Goal: Communication & Community: Answer question/provide support

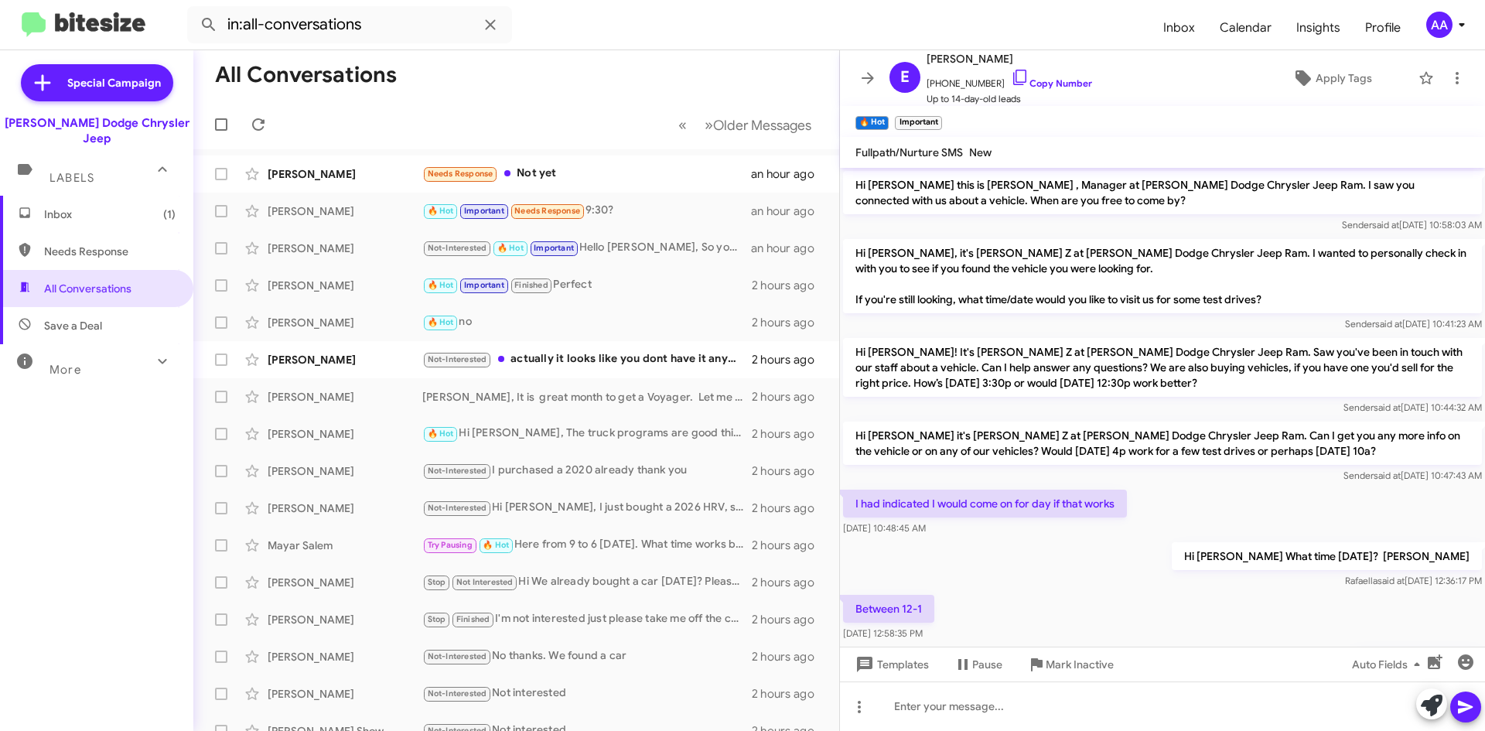
scroll to position [389, 0]
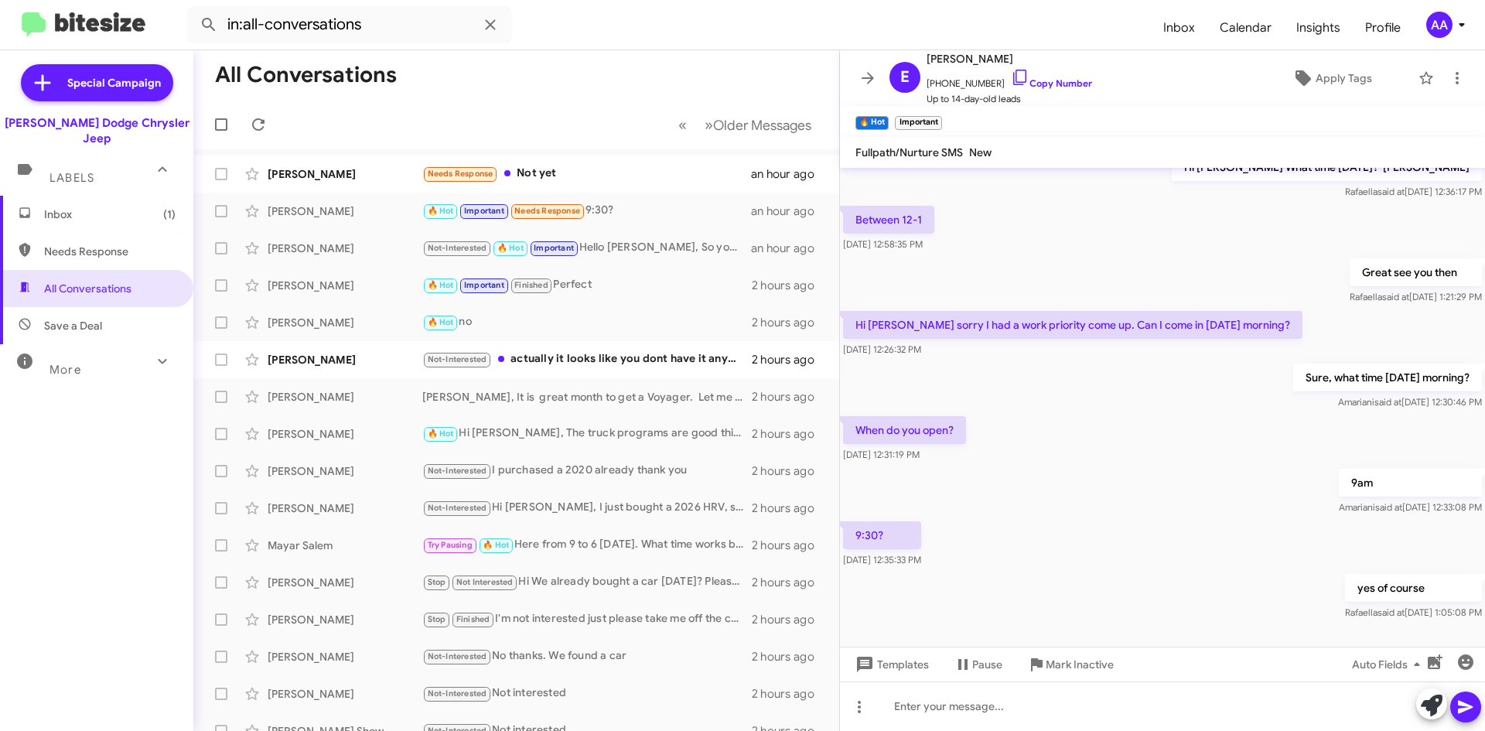
click at [494, 93] on mat-toolbar-row "All Conversations" at bounding box center [516, 75] width 646 height 50
click at [873, 74] on icon at bounding box center [868, 78] width 19 height 19
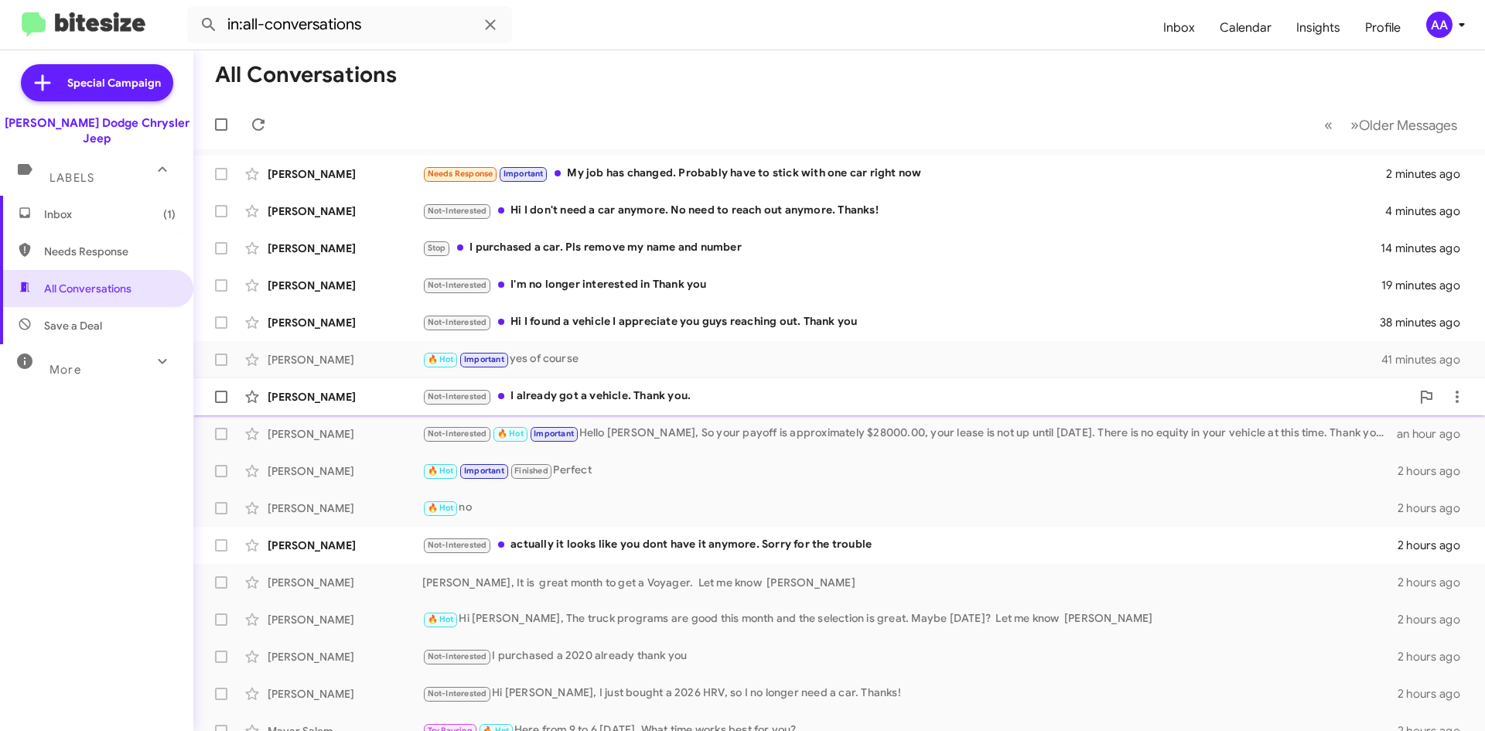
click at [702, 392] on div "Not-Interested I already got a vehicle. Thank you." at bounding box center [916, 397] width 989 height 18
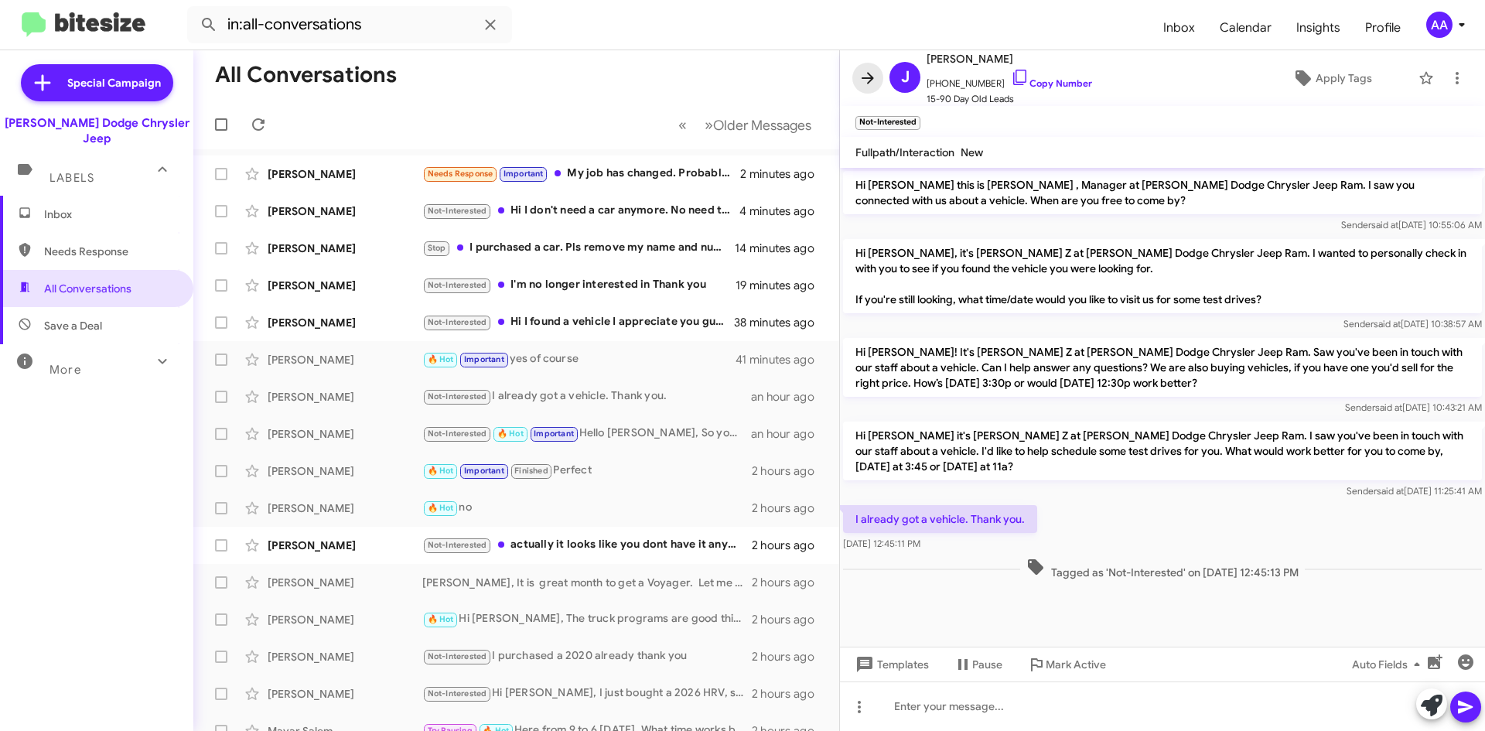
click at [859, 87] on icon at bounding box center [868, 78] width 19 height 19
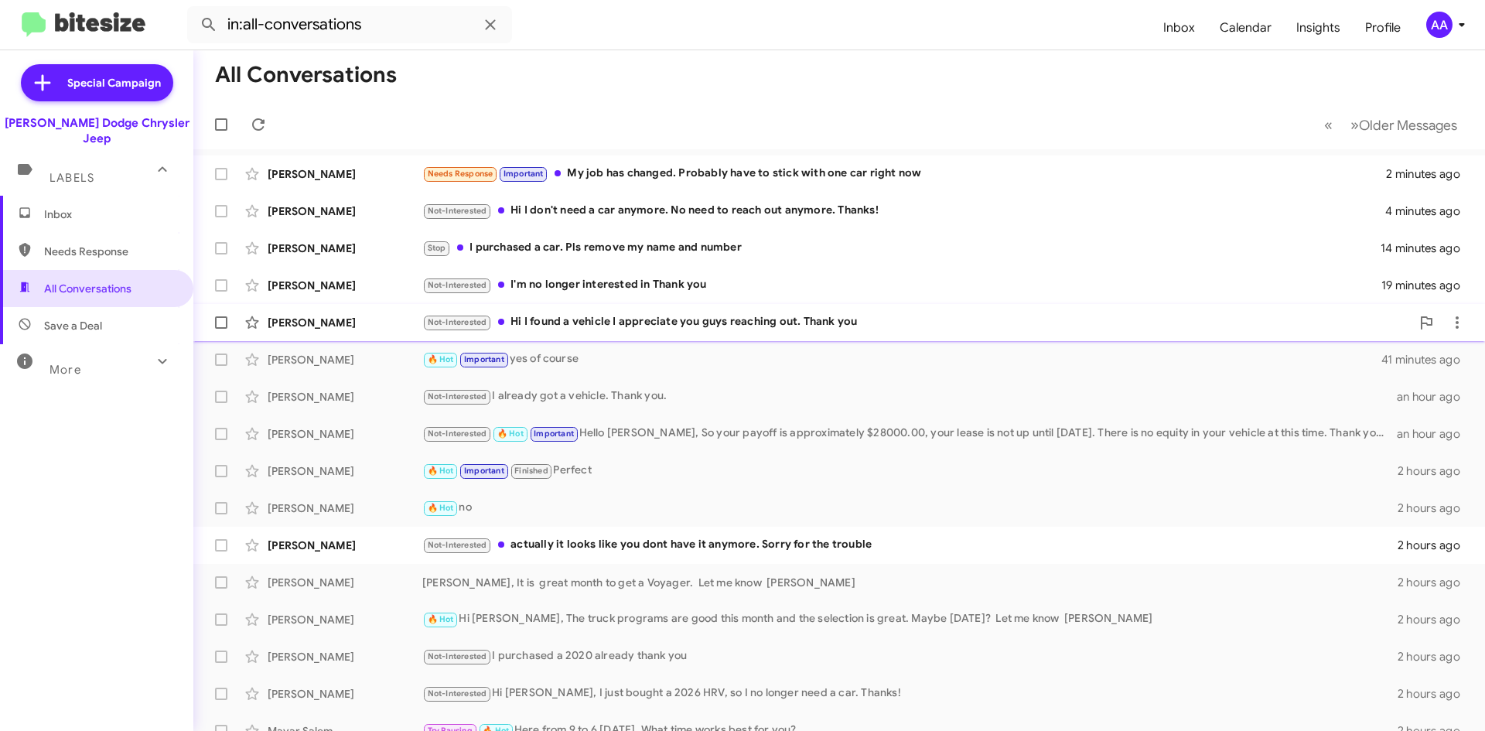
click at [651, 327] on div "Not-Interested Hi I found a vehicle I appreciate you guys reaching out. Thank y…" at bounding box center [916, 322] width 989 height 18
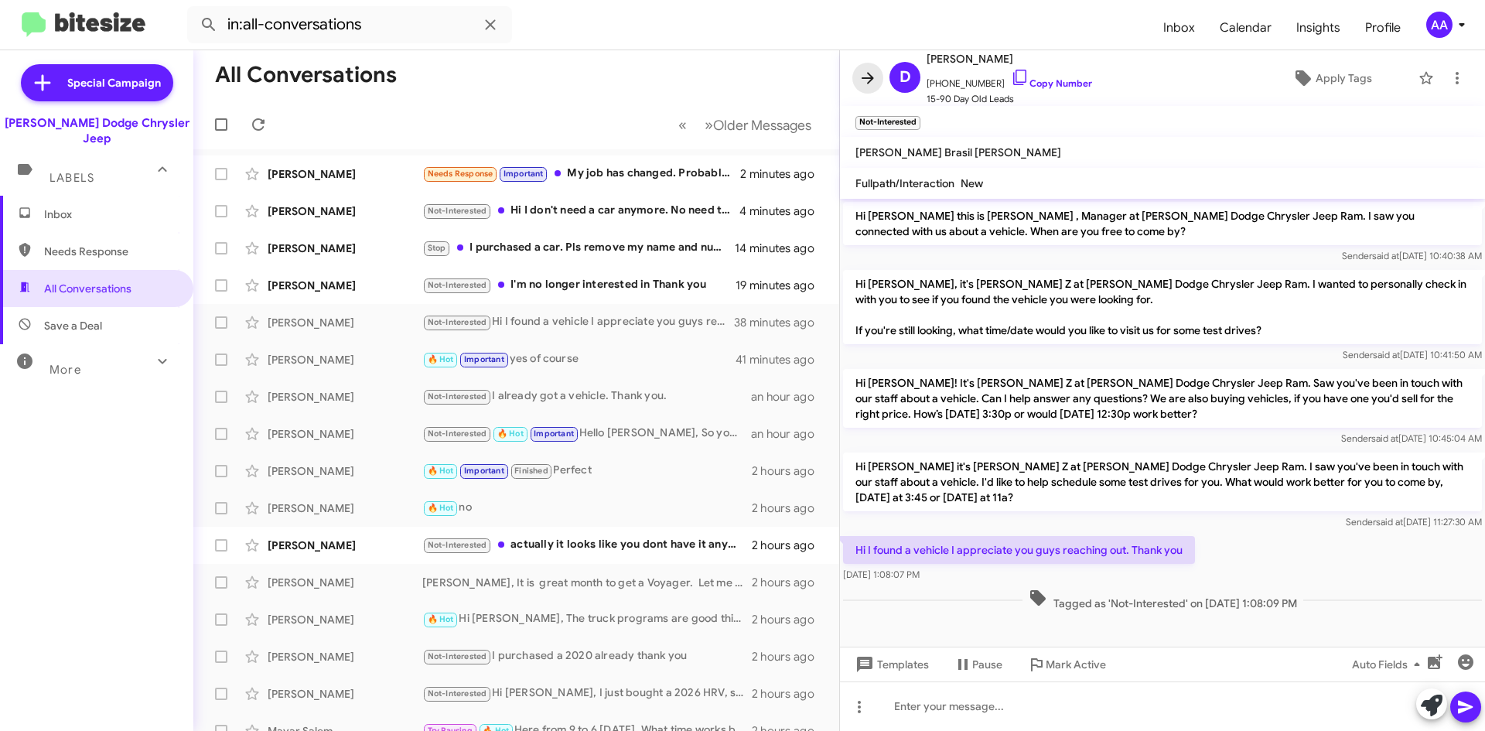
click at [870, 77] on icon at bounding box center [868, 78] width 12 height 12
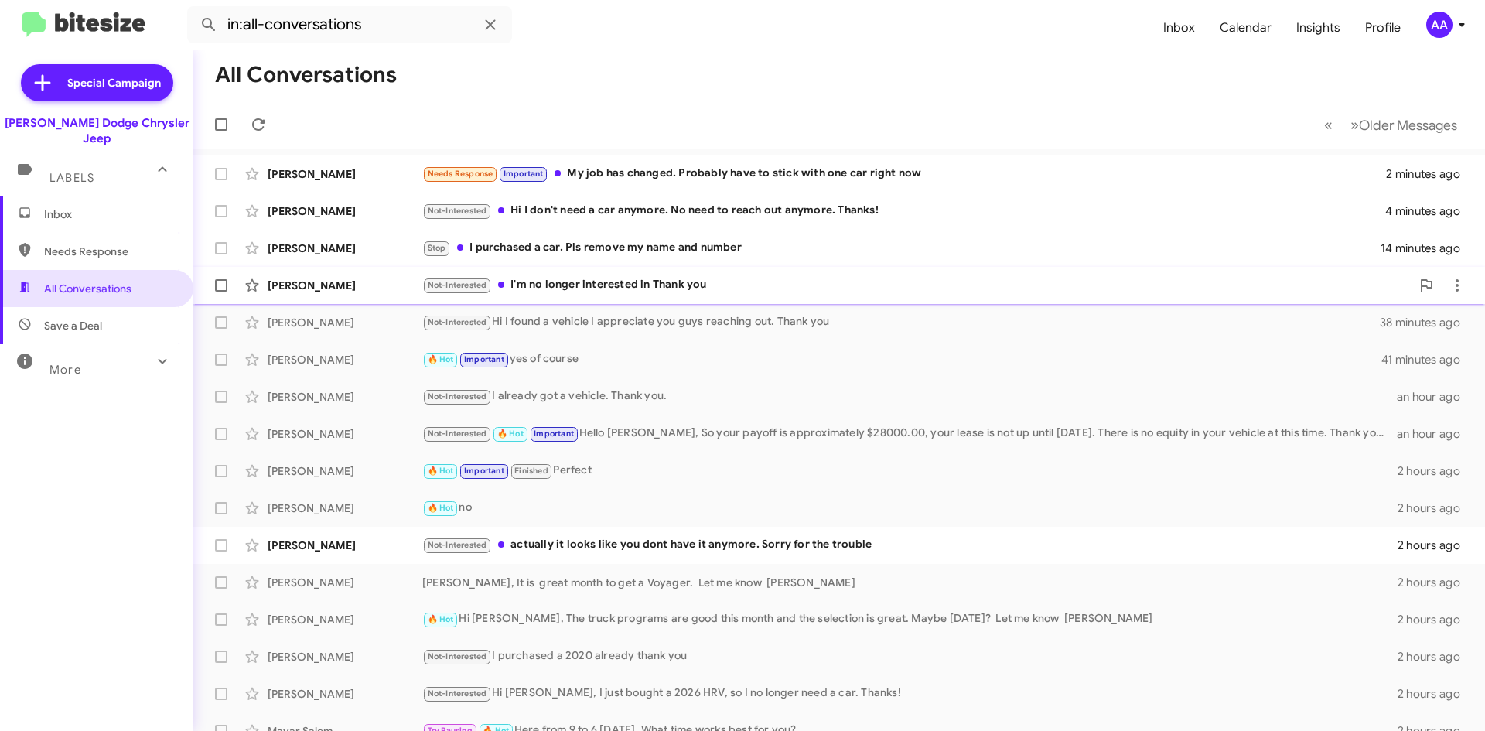
click at [643, 289] on div "Not-Interested I'm no longer interested in Thank you" at bounding box center [916, 285] width 989 height 18
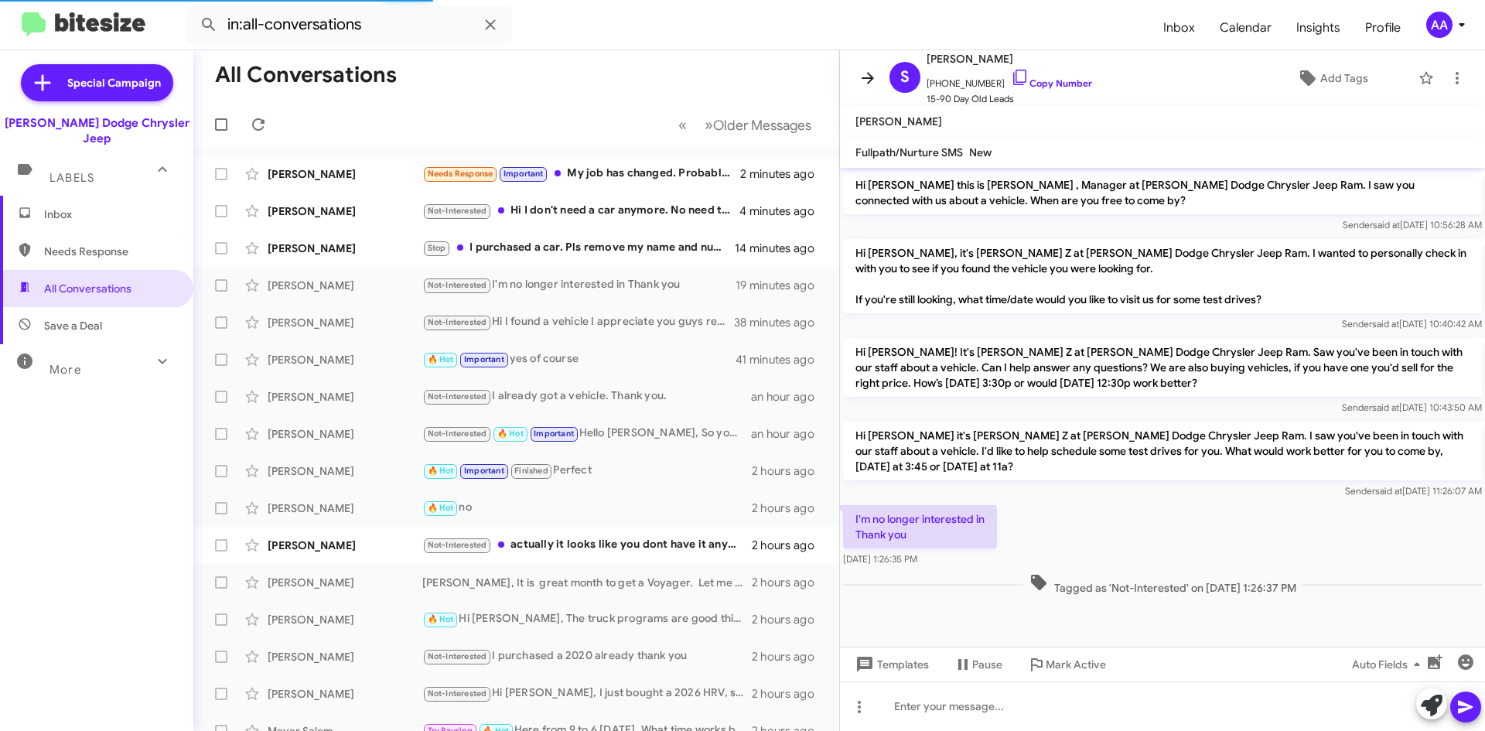
click at [859, 78] on icon at bounding box center [868, 78] width 19 height 19
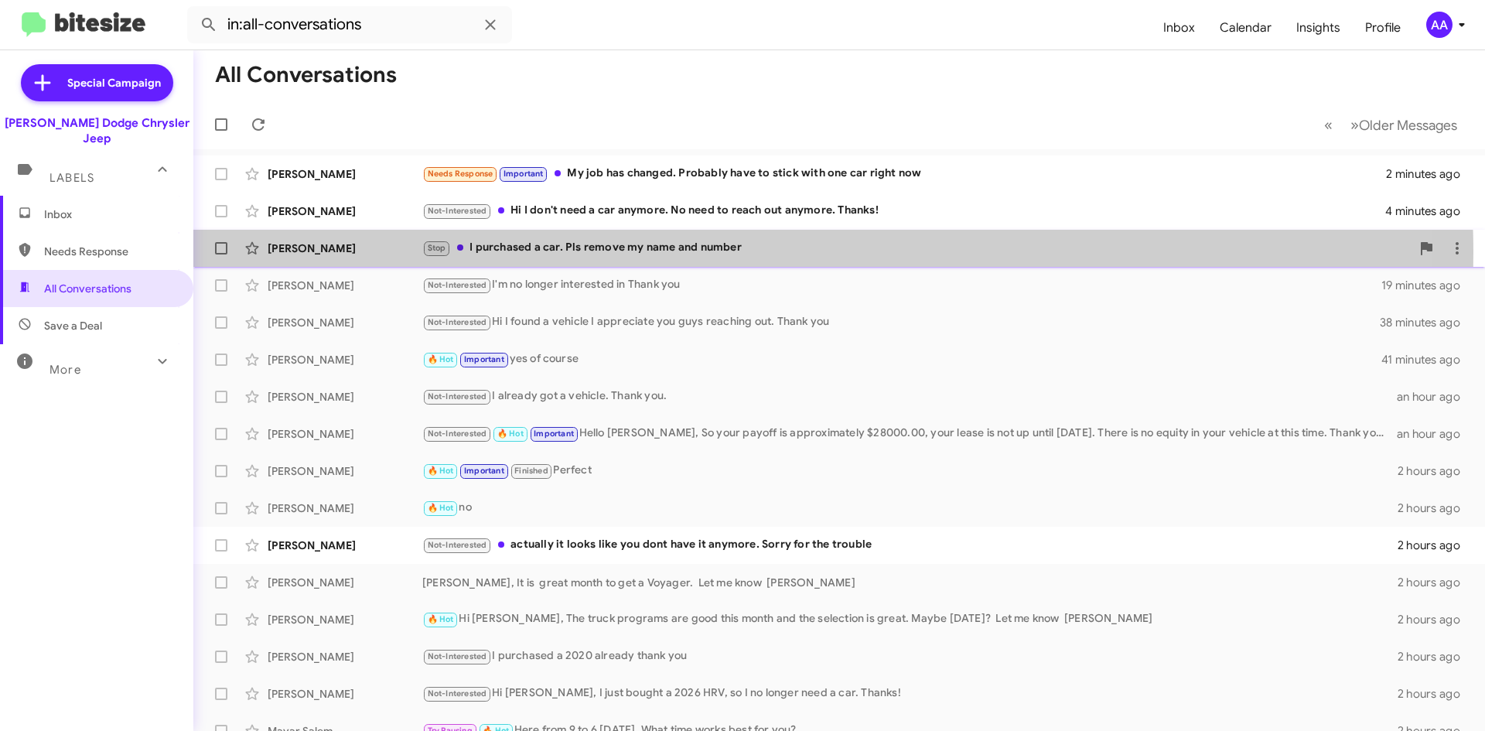
click at [667, 253] on div "Stop I purchased a car. Pls remove my name and number" at bounding box center [916, 248] width 989 height 18
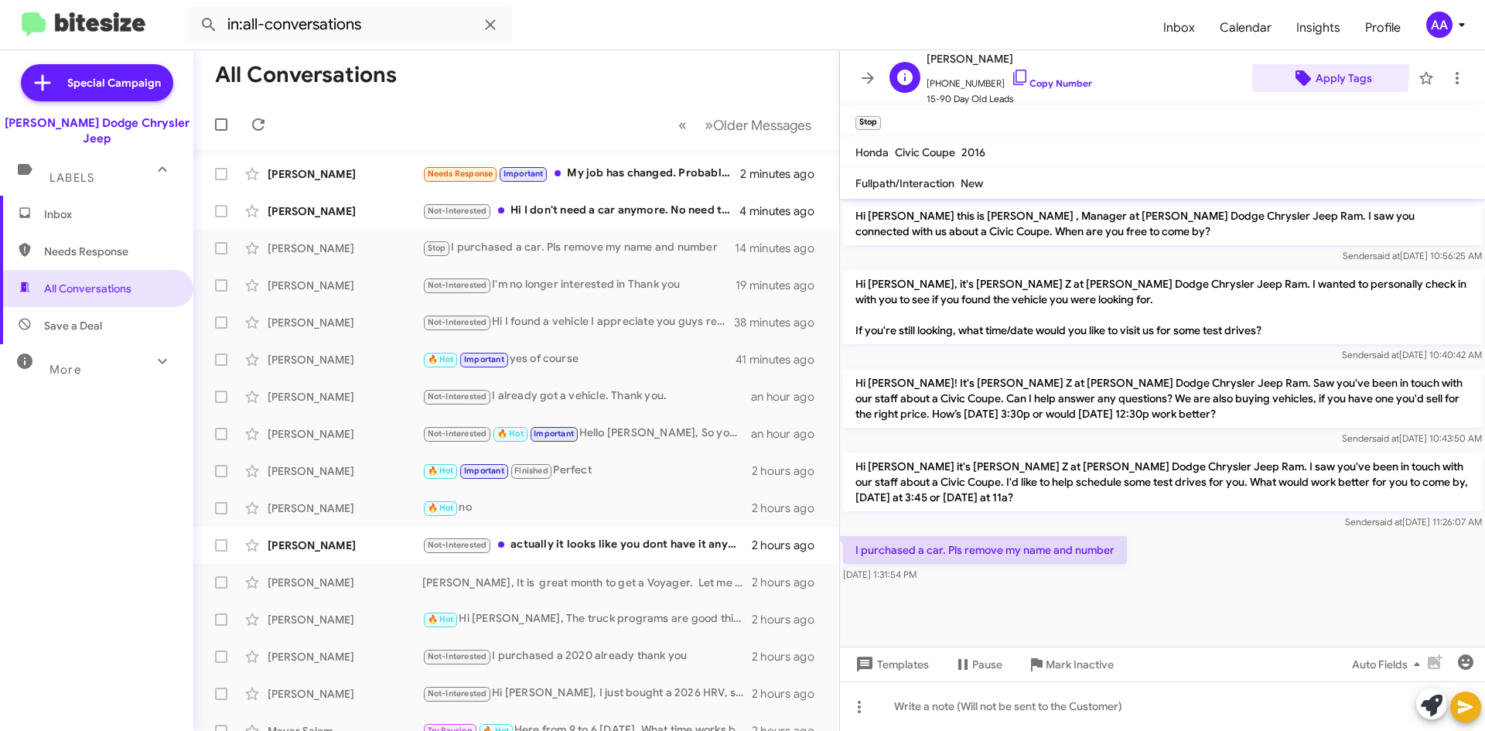
click at [1316, 73] on span "Apply Tags" at bounding box center [1344, 78] width 56 height 28
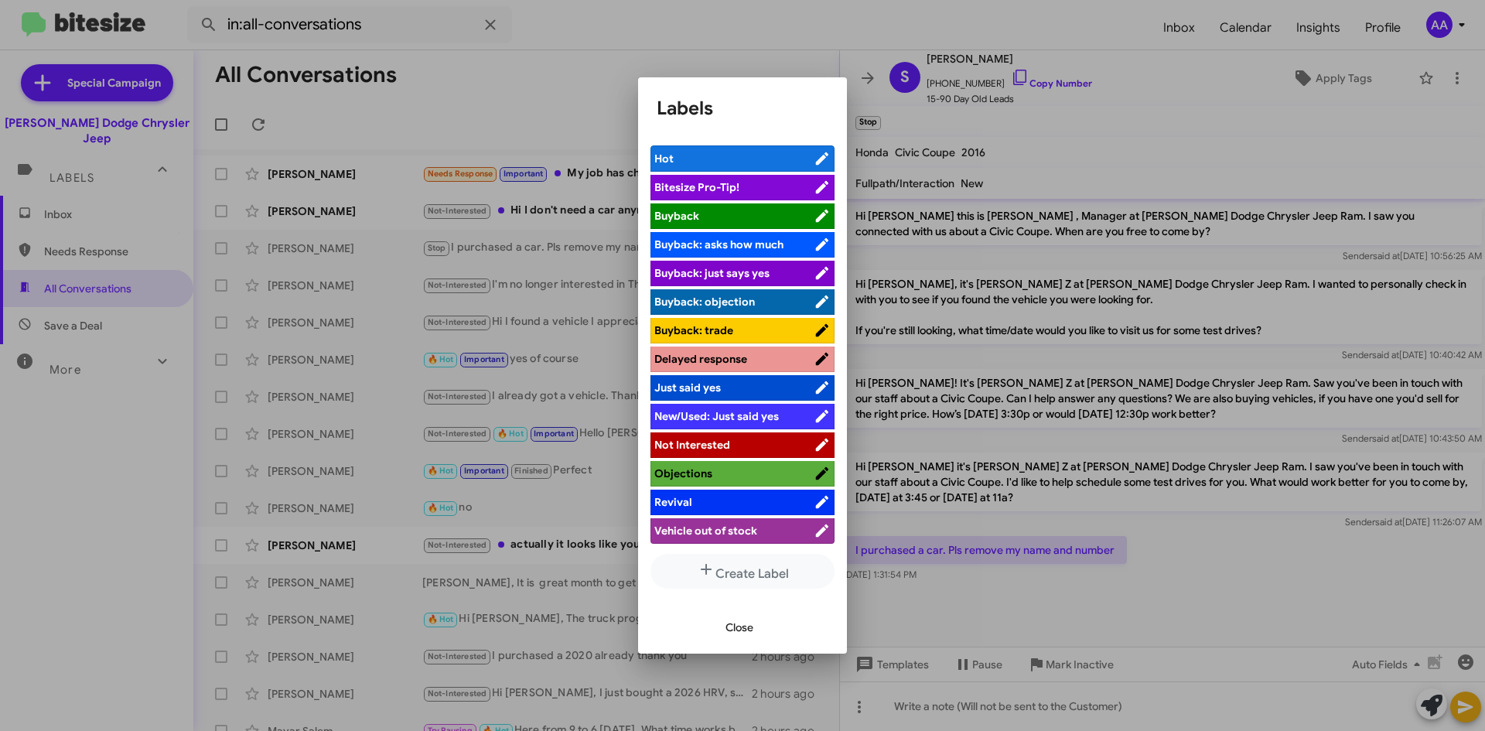
click at [689, 436] on li "Not Interested" at bounding box center [743, 445] width 184 height 26
click at [689, 443] on span "Not Interested" at bounding box center [692, 445] width 76 height 14
click at [734, 626] on span "Close" at bounding box center [740, 627] width 28 height 28
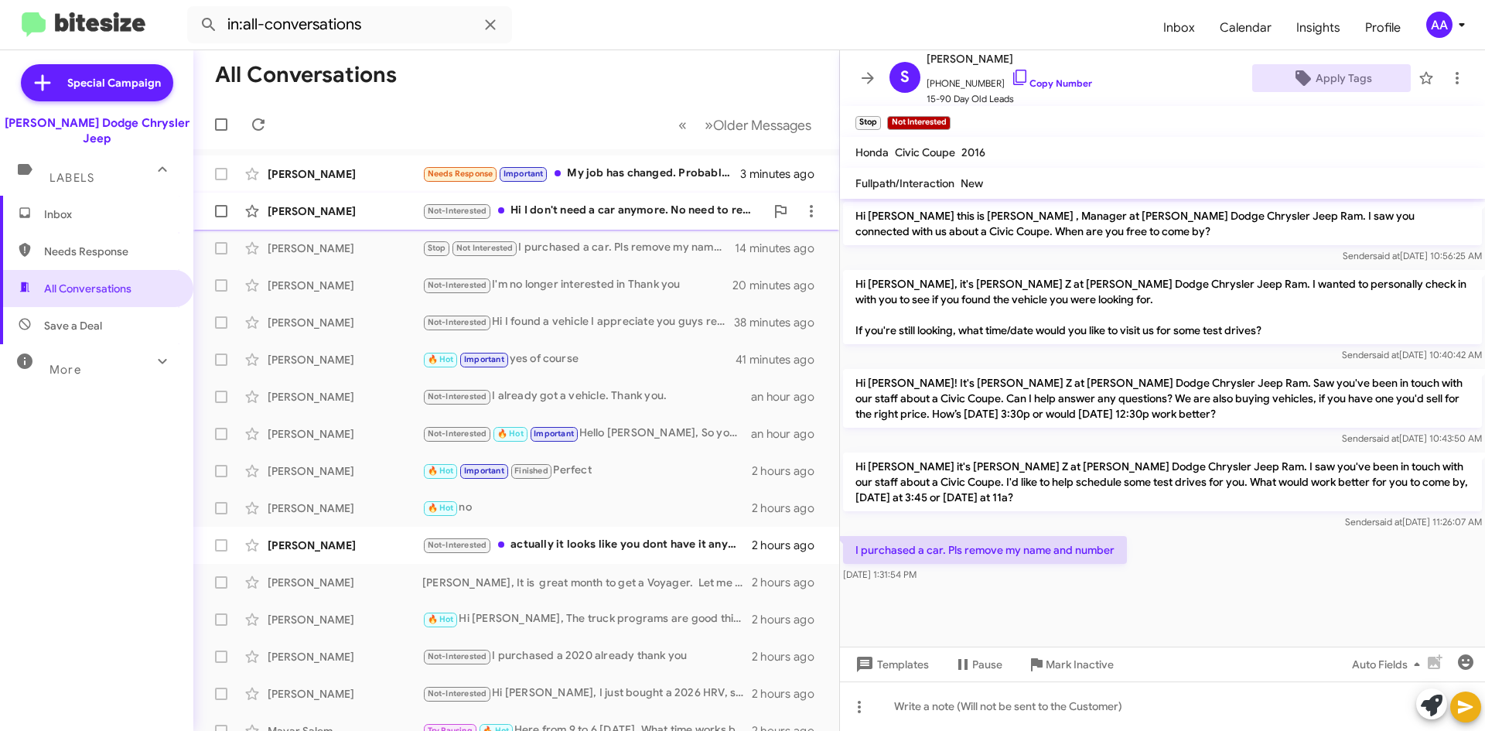
click at [647, 210] on div "Not-Interested Hi I don't need a car anymore. No need to reach out anymore. Tha…" at bounding box center [593, 211] width 343 height 18
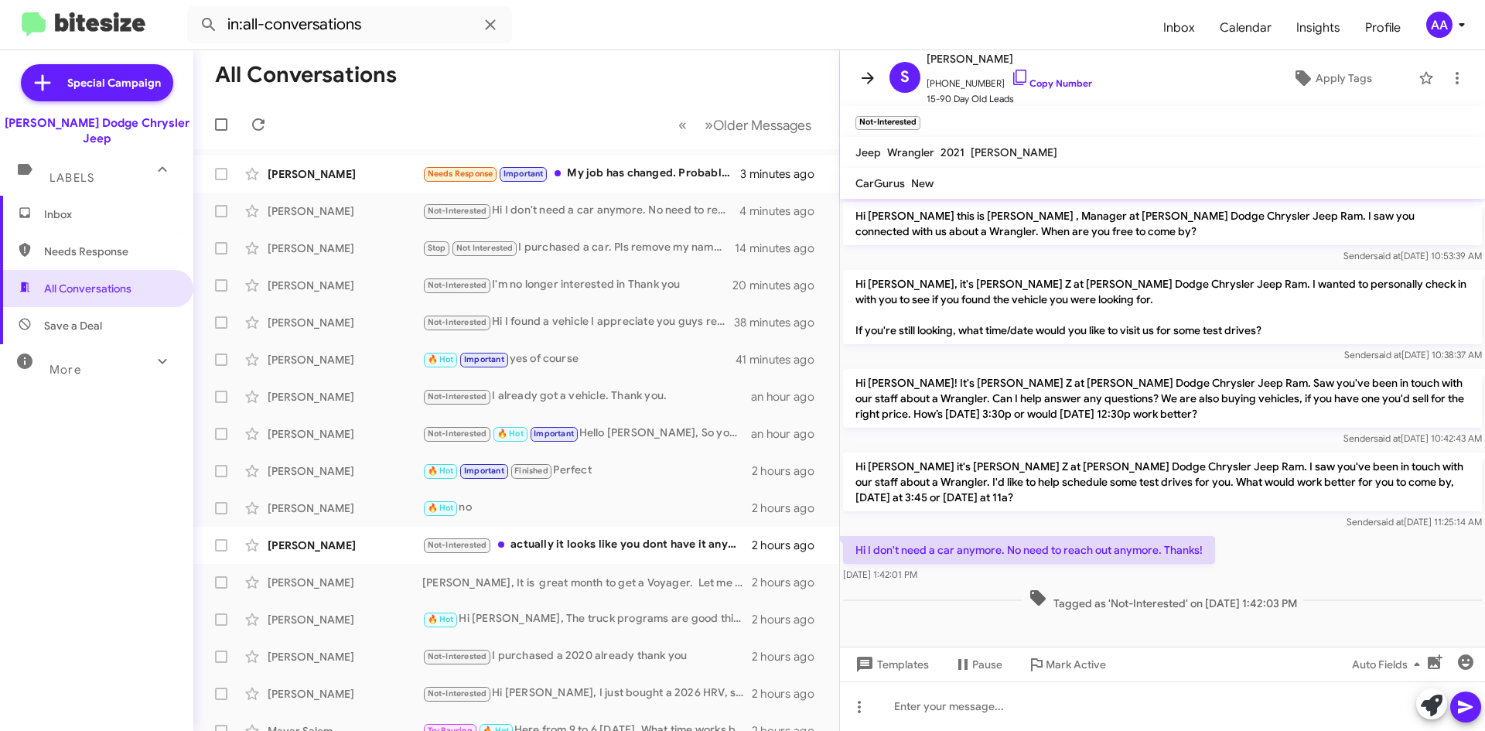
click at [872, 84] on icon at bounding box center [868, 78] width 19 height 19
